Goal: Task Accomplishment & Management: Complete application form

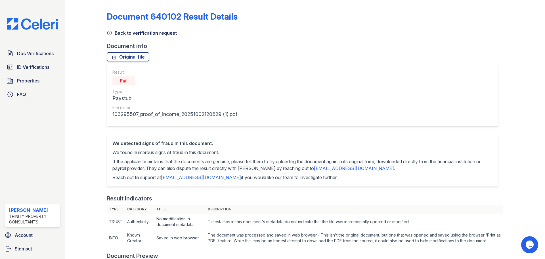
scroll to position [281, 0]
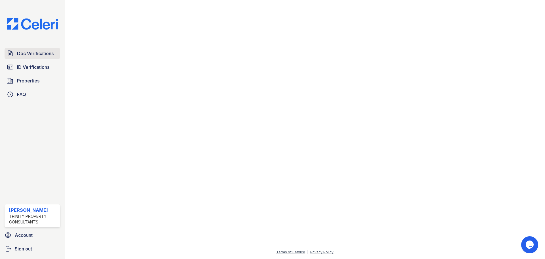
click at [35, 55] on span "Doc Verifications" at bounding box center [35, 53] width 37 height 7
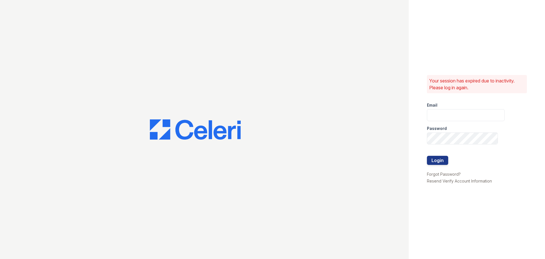
type input "[EMAIL_ADDRESS][DOMAIN_NAME]"
click at [440, 163] on button "Login" at bounding box center [437, 160] width 21 height 9
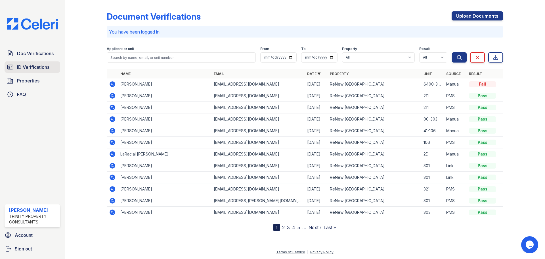
click at [33, 71] on link "ID Verifications" at bounding box center [33, 66] width 56 height 11
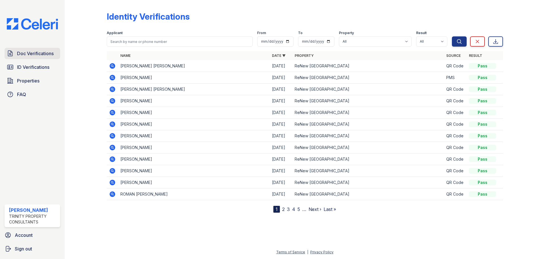
click at [25, 50] on span "Doc Verifications" at bounding box center [35, 53] width 37 height 7
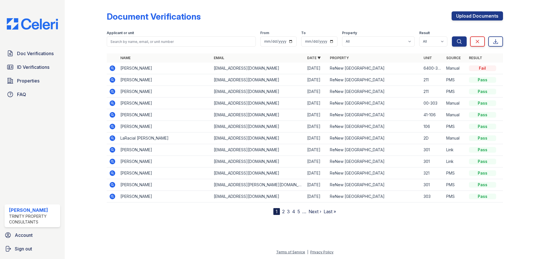
click at [109, 69] on icon at bounding box center [112, 68] width 7 height 7
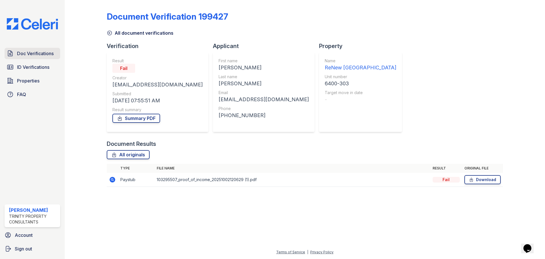
click at [25, 55] on span "Doc Verifications" at bounding box center [35, 53] width 37 height 7
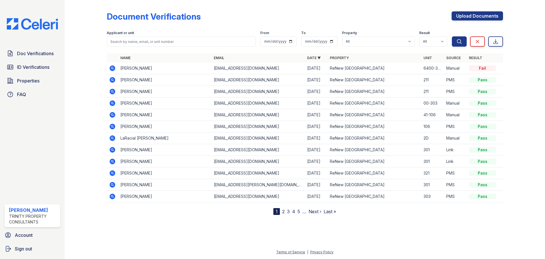
click at [480, 10] on div "Document Verifications Upload Documents Filter Applicant or unit From To Proper…" at bounding box center [305, 108] width 396 height 212
click at [480, 16] on link "Upload Documents" at bounding box center [477, 15] width 51 height 9
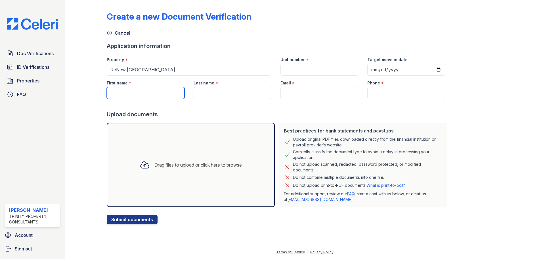
click at [135, 92] on input "First name" at bounding box center [146, 93] width 78 height 12
type input "[PERSON_NAME]"
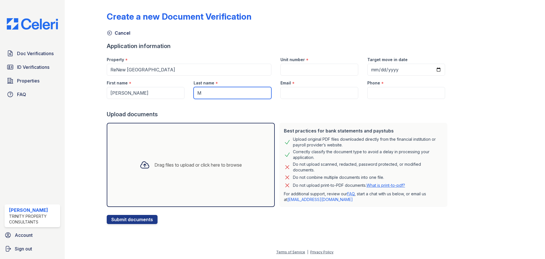
type input "[PERSON_NAME]"
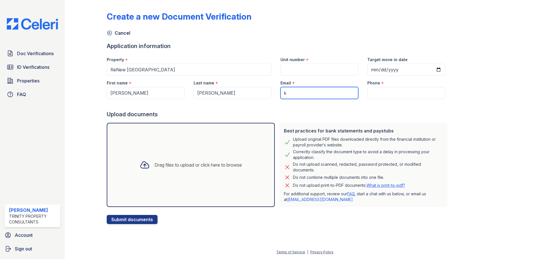
type input "[EMAIL_ADDRESS][DOMAIN_NAME]"
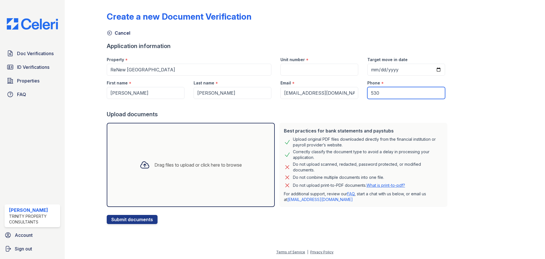
type input "[PHONE_NUMBER]"
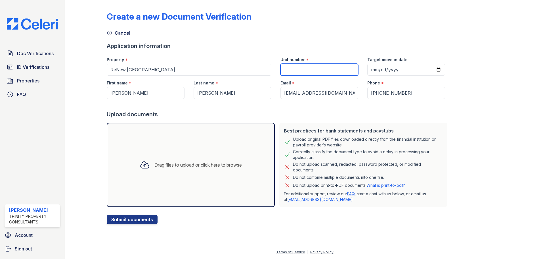
click at [305, 69] on input "Unit number" at bounding box center [320, 70] width 78 height 12
type input "6400-303"
drag, startPoint x: 248, startPoint y: 156, endPoint x: 241, endPoint y: 155, distance: 7.7
click at [241, 155] on div "Drag files to upload or click here to browse" at bounding box center [191, 165] width 168 height 84
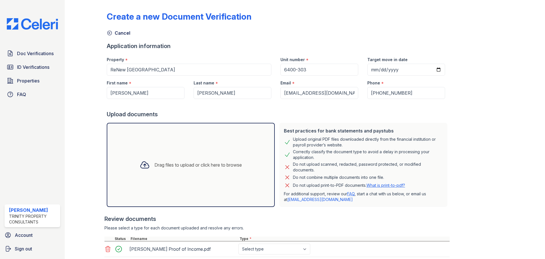
click at [250, 254] on div "K. MItchell Proof of Income.pdf Select type Paystub Bank Statement Offer Letter…" at bounding box center [276, 249] width 345 height 16
click at [250, 252] on select "Select type Paystub Bank Statement Offer Letter Tax Documents Benefit Award Let…" at bounding box center [275, 248] width 72 height 11
select select "paystub"
click at [239, 243] on select "Select type Paystub Bank Statement Offer Letter Tax Documents Benefit Award Let…" at bounding box center [275, 248] width 72 height 11
click at [89, 190] on div at bounding box center [90, 139] width 33 height 275
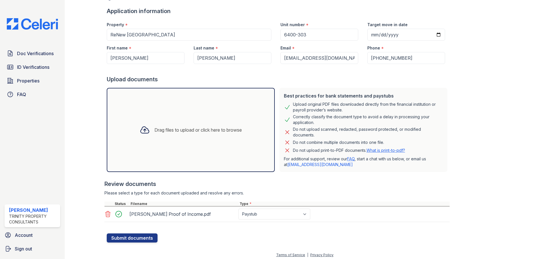
scroll to position [38, 0]
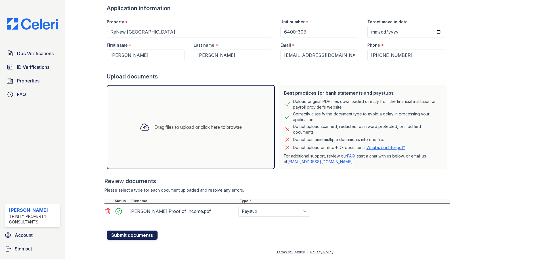
click at [137, 237] on button "Submit documents" at bounding box center [132, 234] width 51 height 9
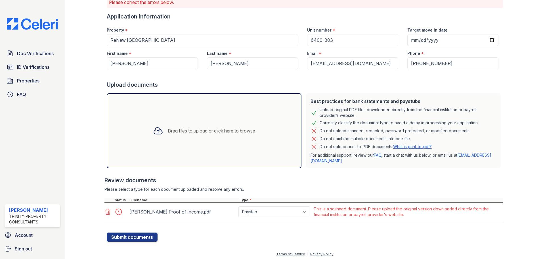
scroll to position [47, 0]
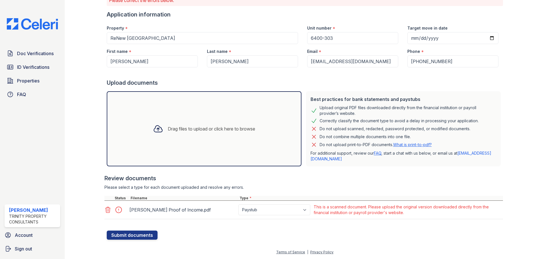
click at [106, 208] on icon at bounding box center [108, 210] width 5 height 6
